Goal: Navigation & Orientation: Find specific page/section

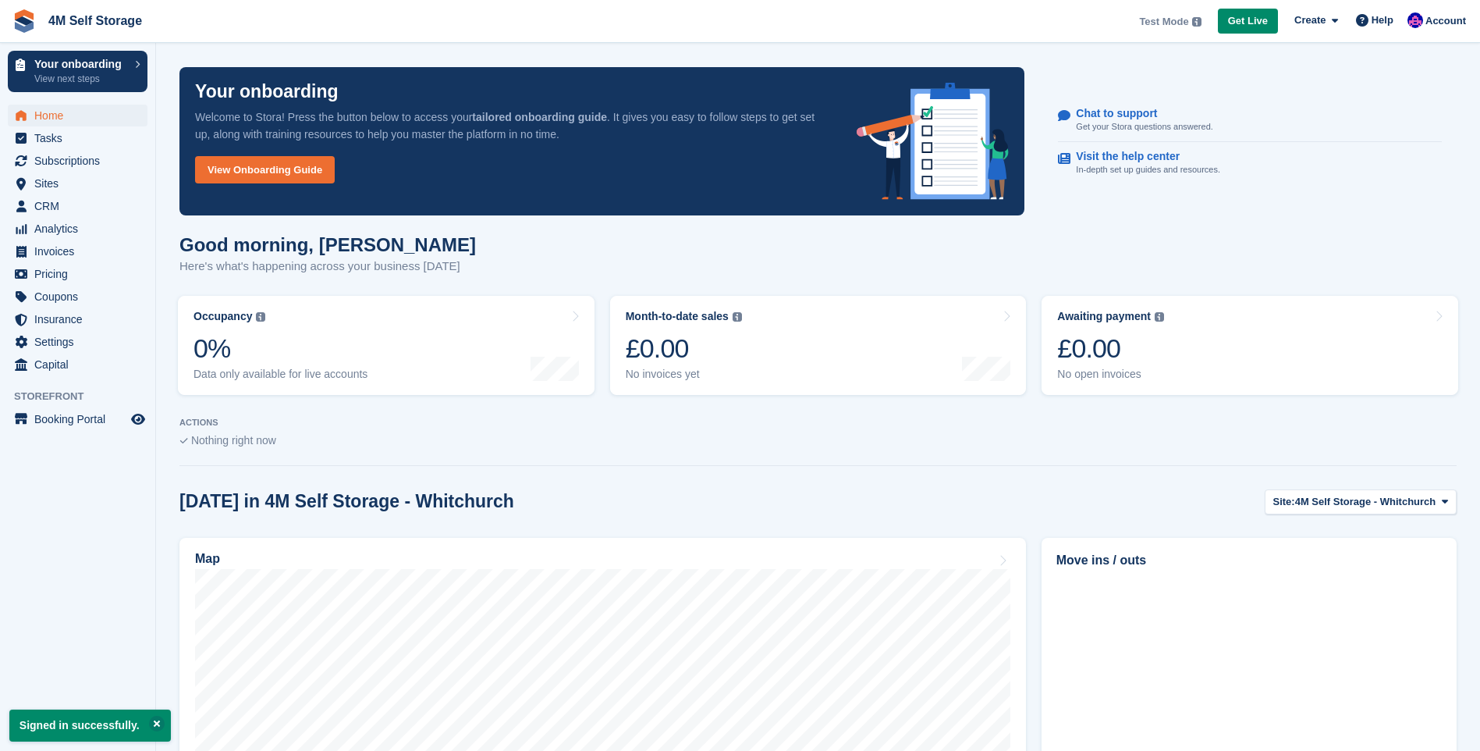
scroll to position [78, 0]
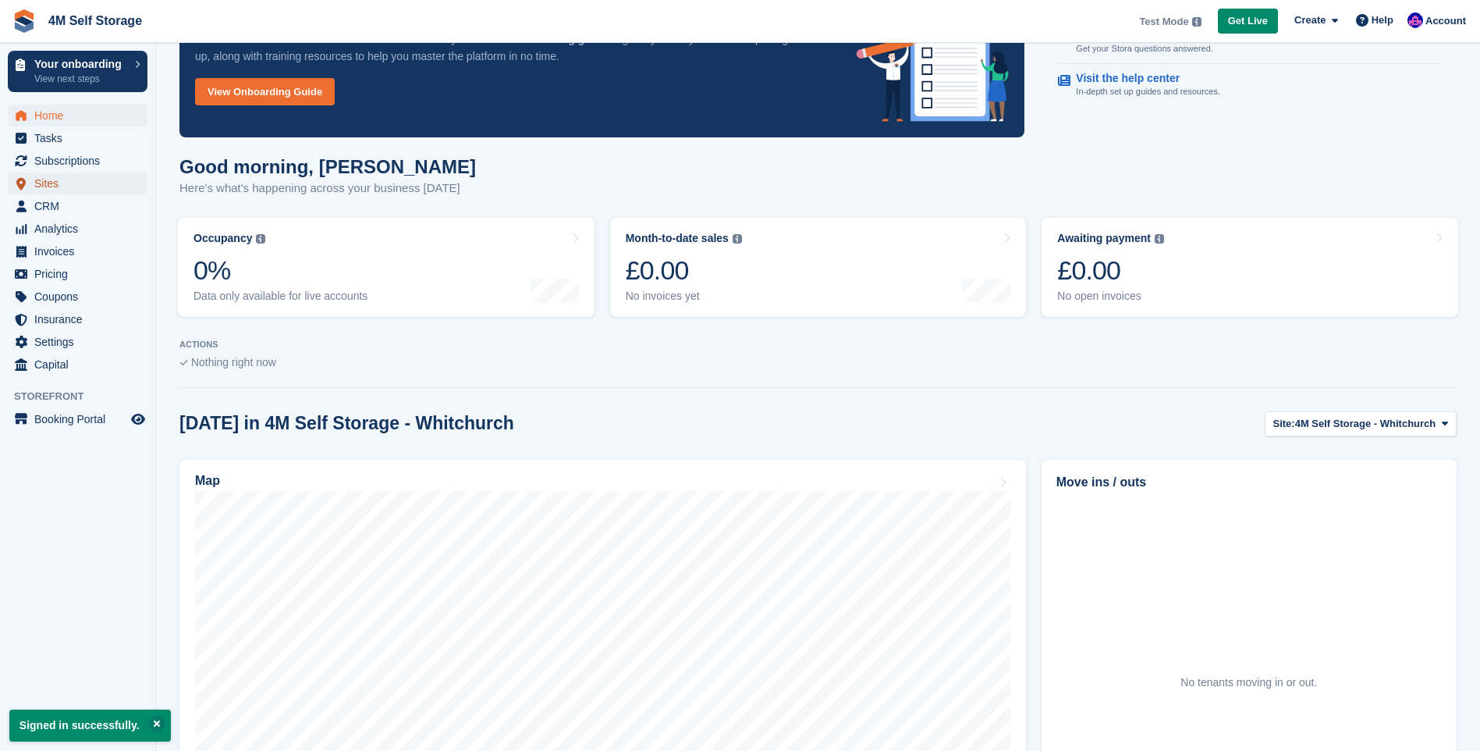
click at [60, 186] on span "Sites" at bounding box center [81, 183] width 94 height 22
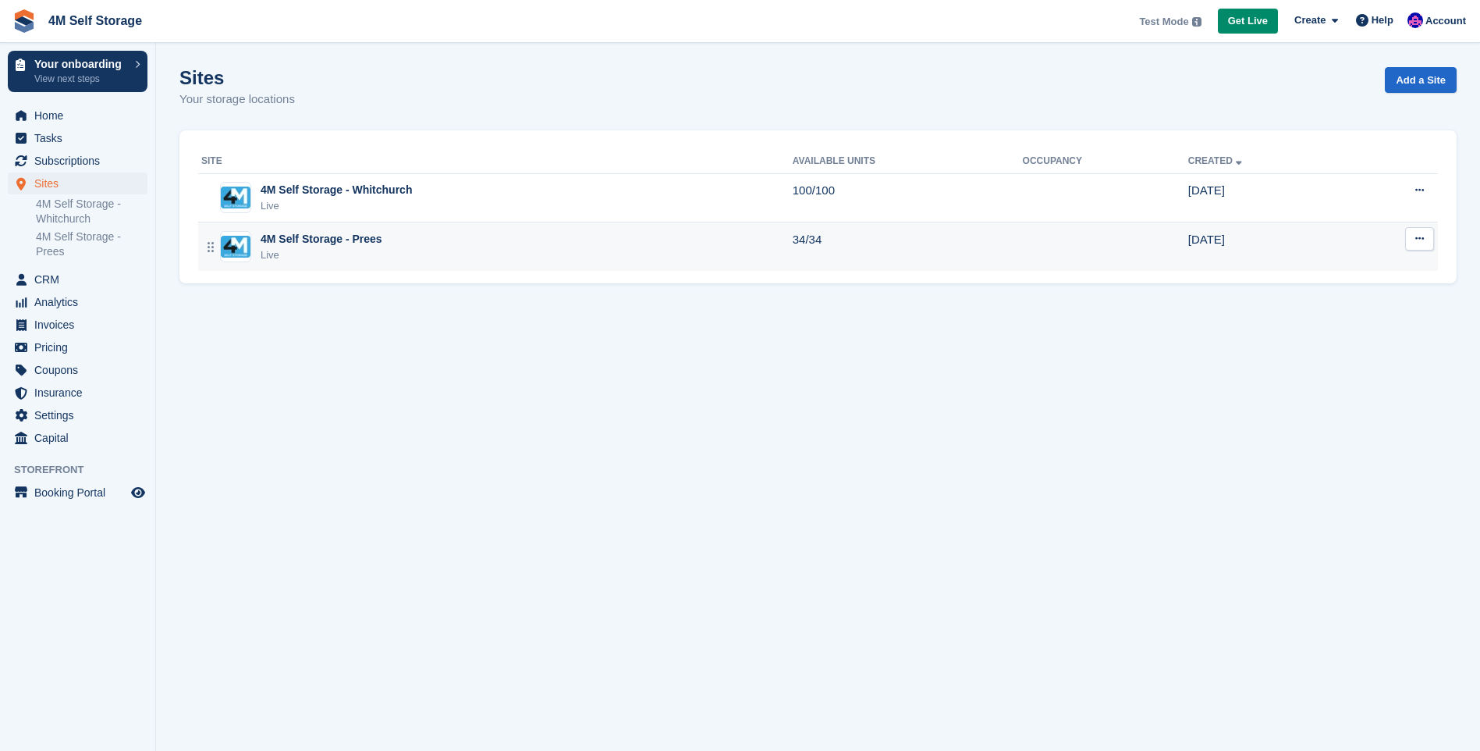
click at [325, 242] on div "4M Self Storage - Prees" at bounding box center [322, 239] width 122 height 16
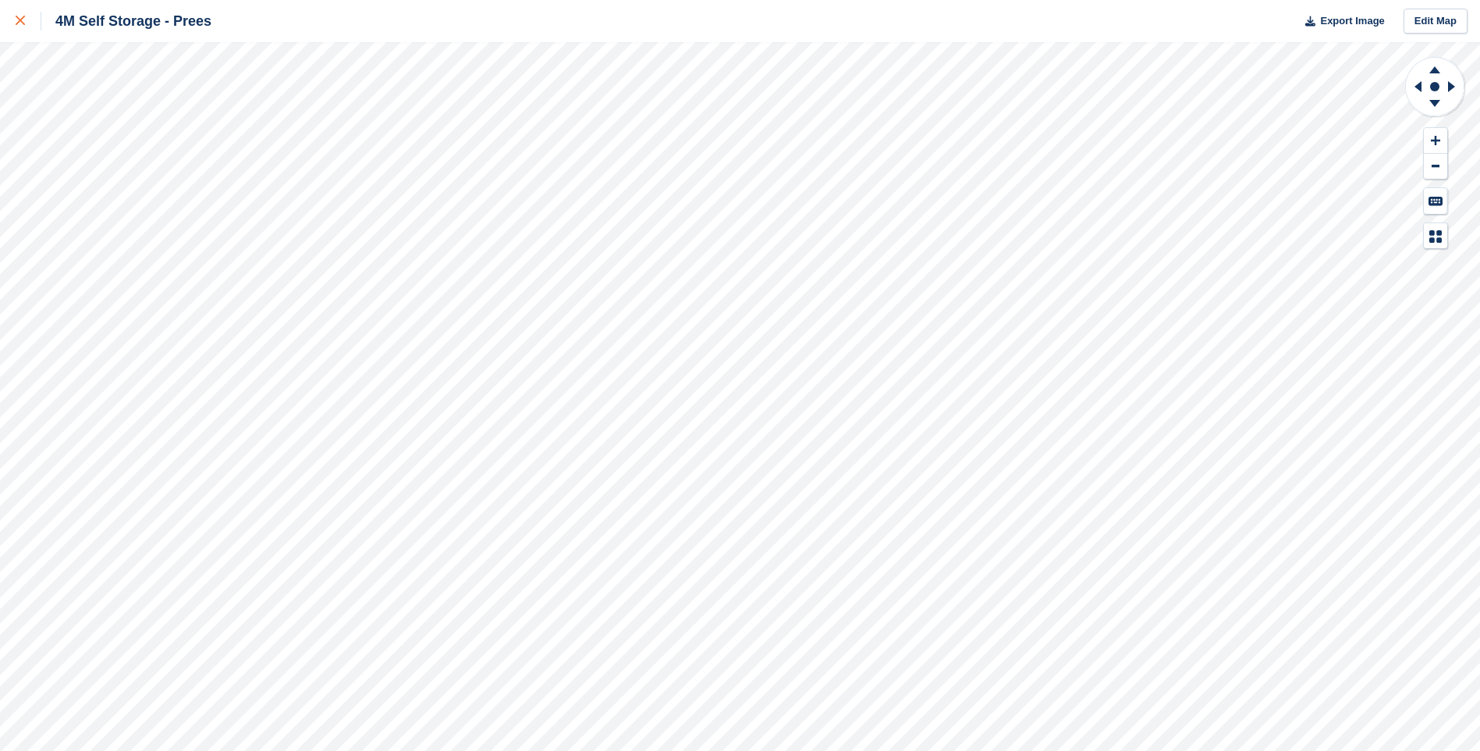
click at [18, 28] on div at bounding box center [29, 21] width 26 height 19
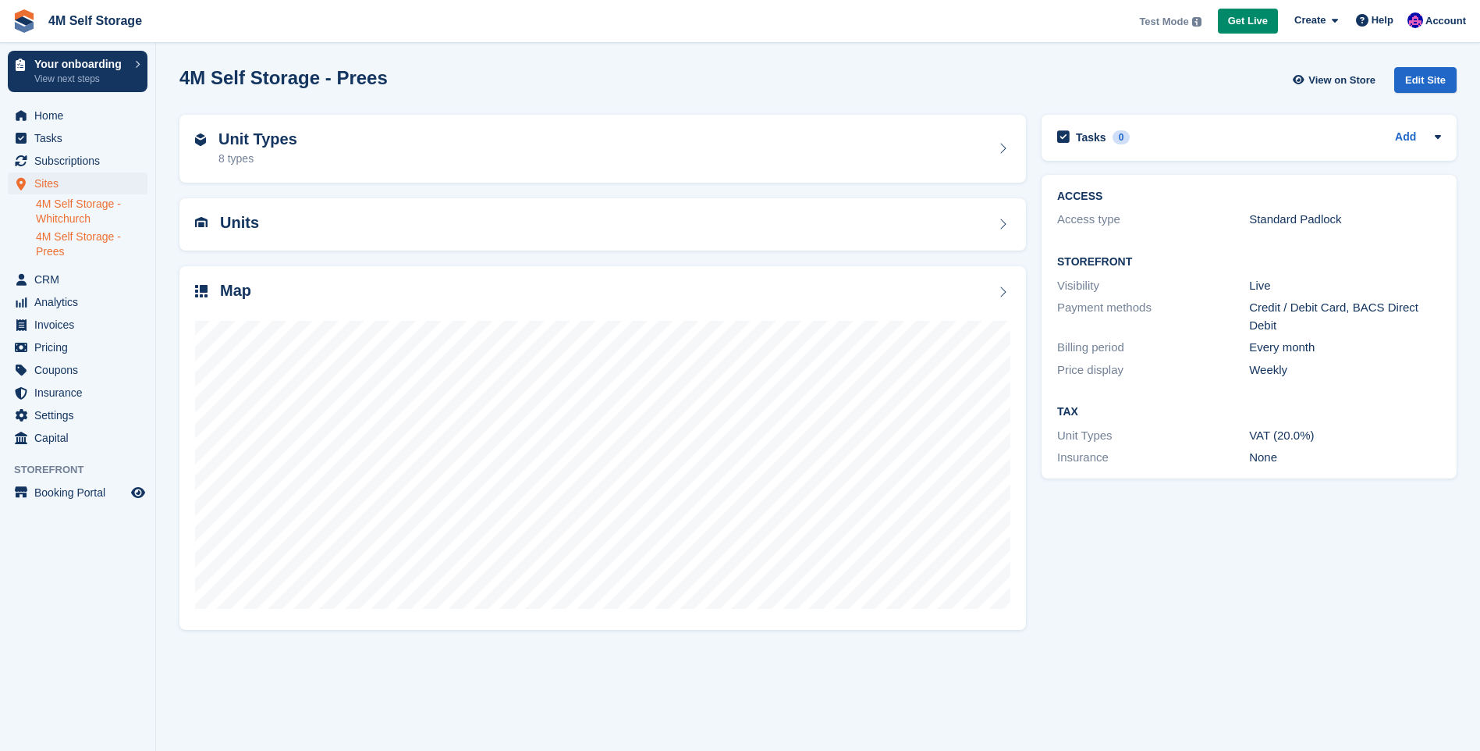
click at [78, 211] on link "4M Self Storage - Whitchurch" at bounding box center [92, 212] width 112 height 30
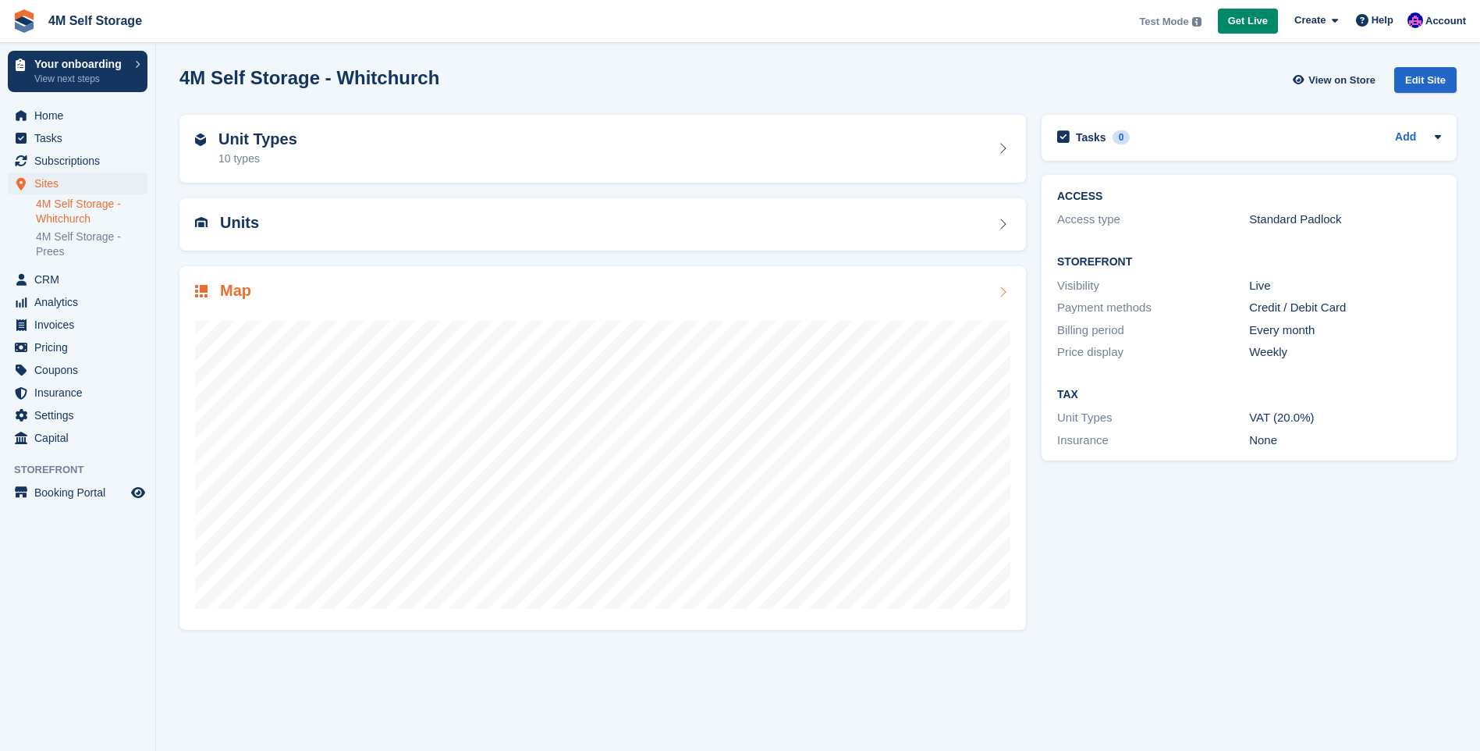
click at [998, 289] on icon at bounding box center [1003, 292] width 16 height 12
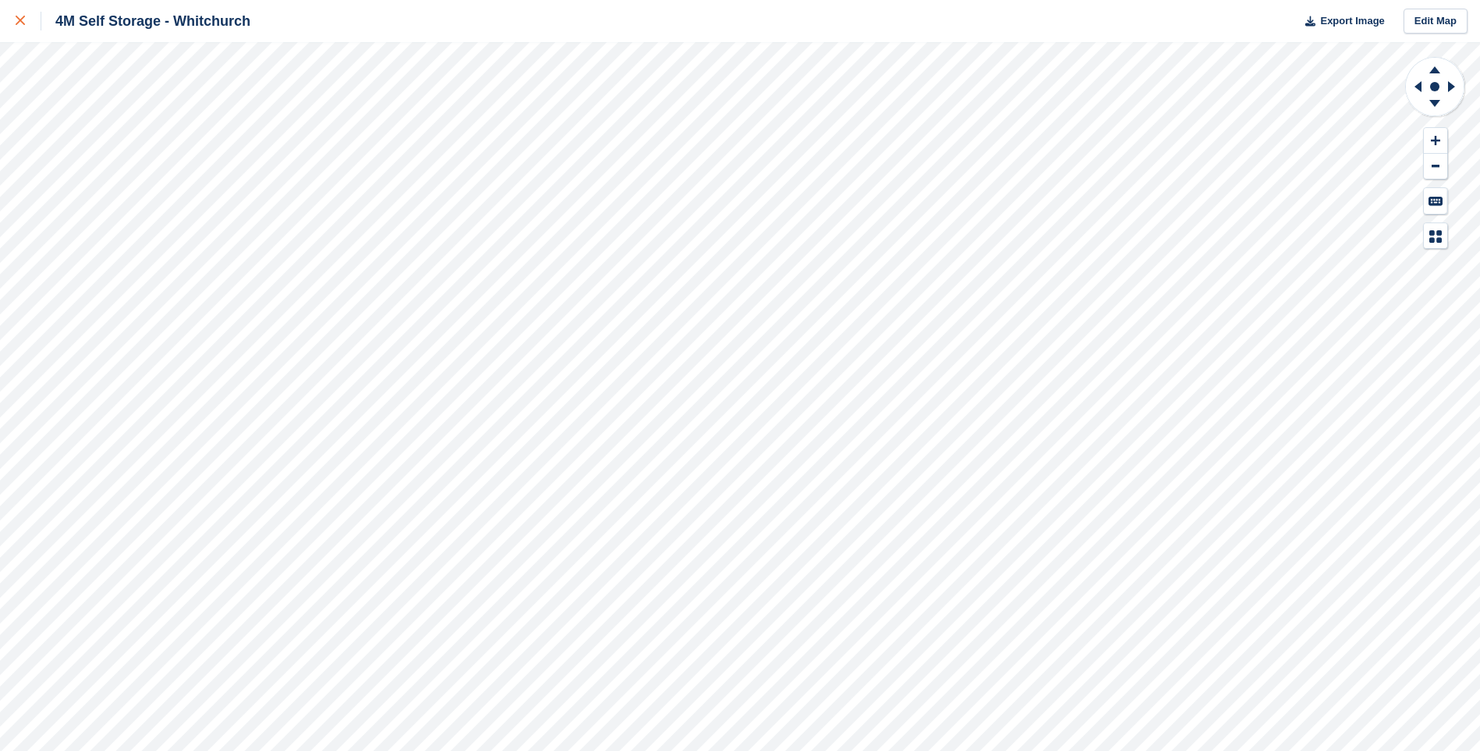
click at [18, 24] on icon at bounding box center [20, 20] width 9 height 9
click at [19, 21] on icon at bounding box center [20, 20] width 9 height 9
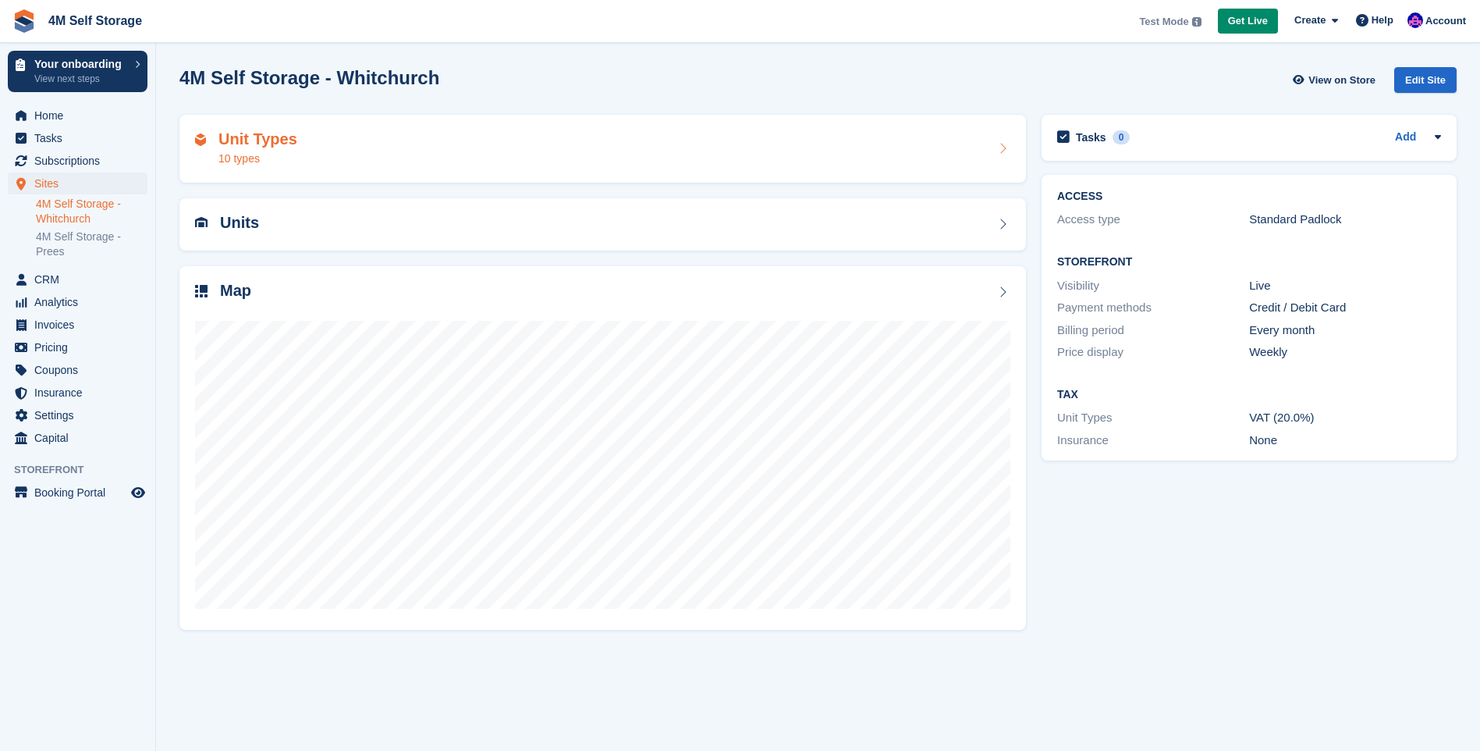
click at [1002, 147] on icon at bounding box center [1003, 148] width 16 height 12
